Goal: Transaction & Acquisition: Obtain resource

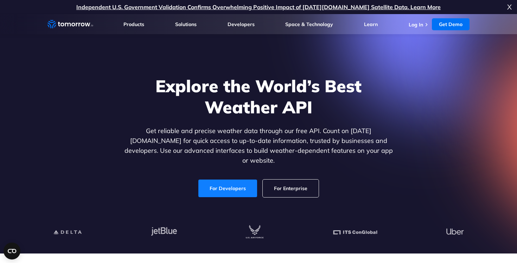
click at [228, 184] on link "For Developers" at bounding box center [227, 188] width 59 height 18
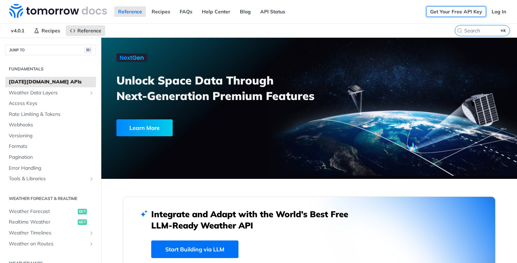
click at [462, 12] on link "Get Your Free API Key" at bounding box center [456, 11] width 60 height 11
click at [458, 9] on link "Get Your Free API Key" at bounding box center [456, 11] width 60 height 11
click at [502, 12] on link "Log In" at bounding box center [499, 11] width 22 height 11
